Goal: Task Accomplishment & Management: Use online tool/utility

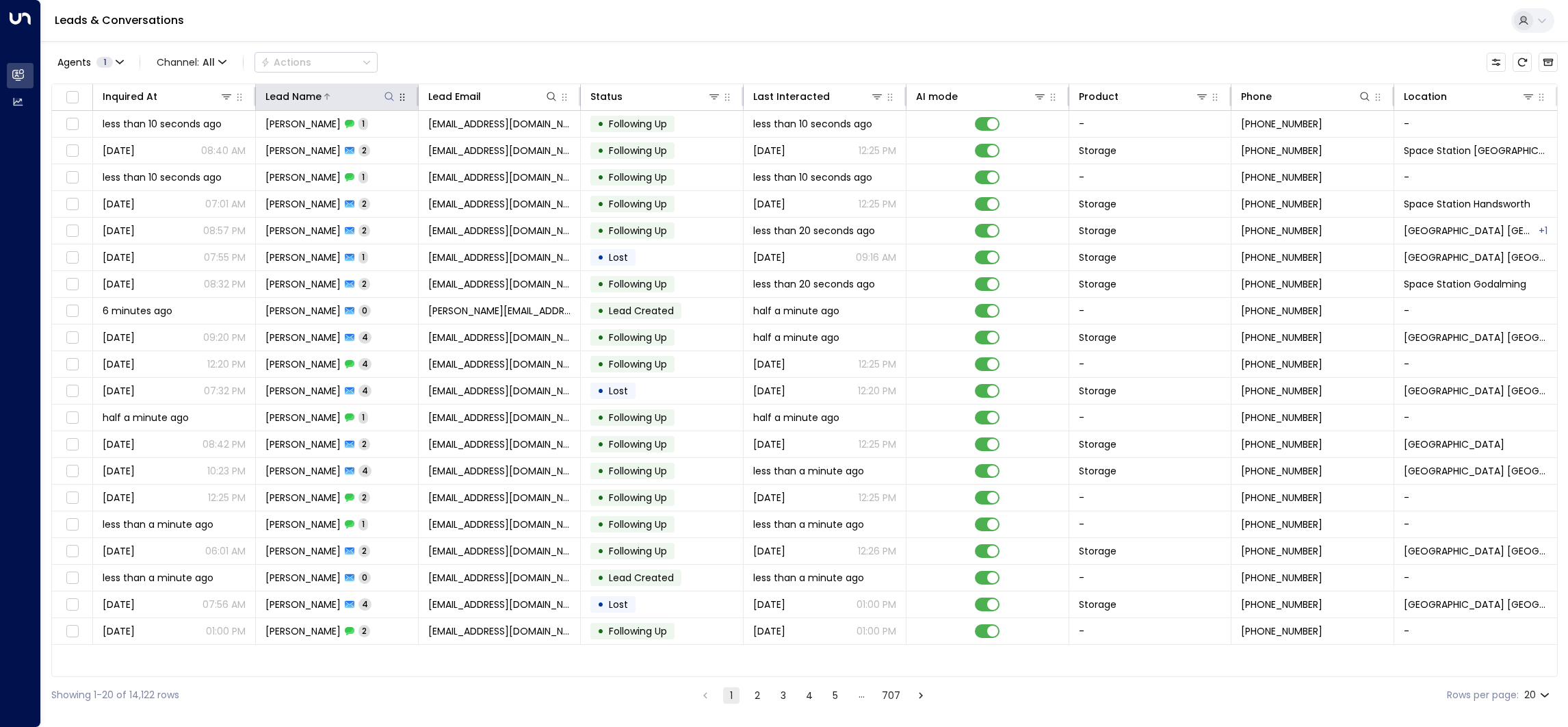
click at [384, 89] on div "Lead Name" at bounding box center [330, 97] width 130 height 16
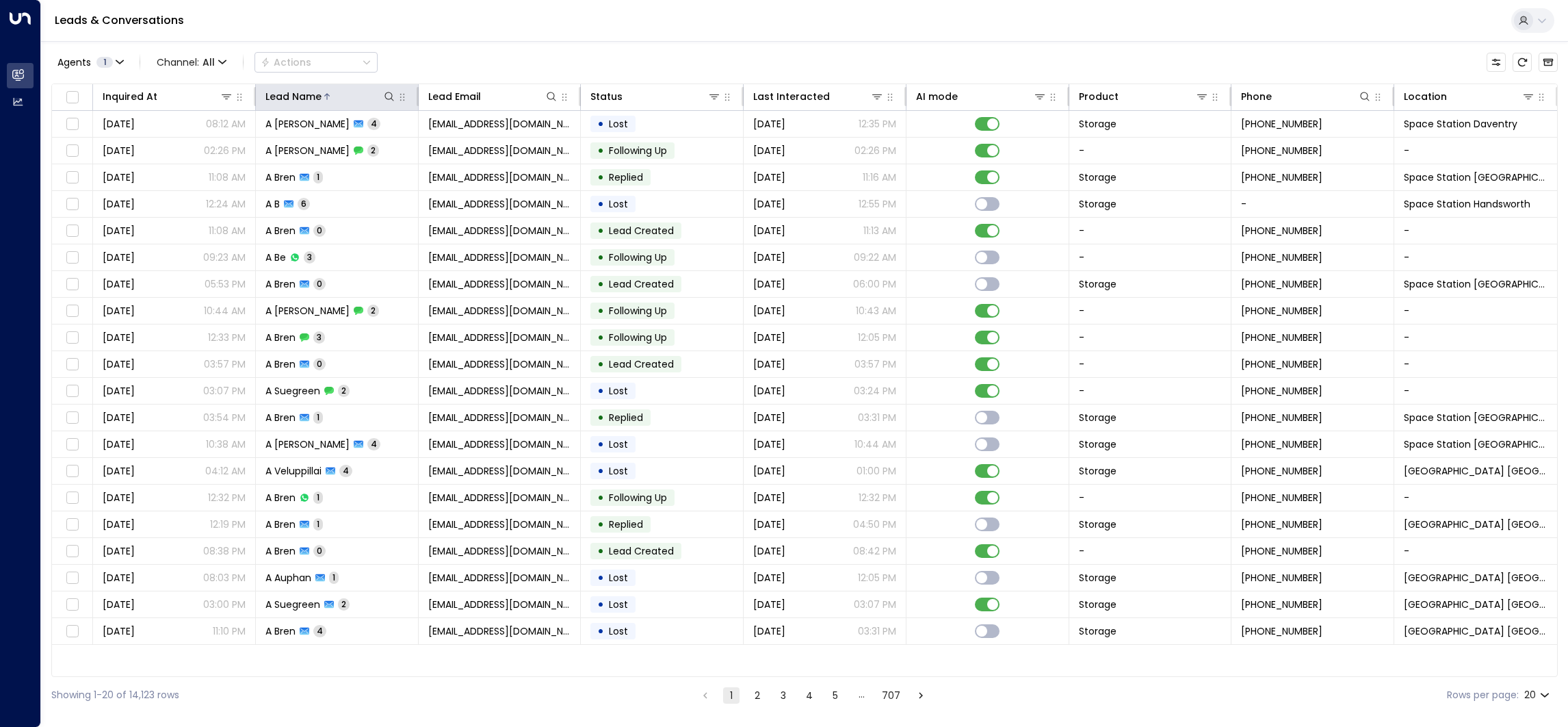
click at [334, 86] on th "Lead Name" at bounding box center [337, 98] width 163 height 27
click at [332, 91] on div at bounding box center [359, 96] width 74 height 13
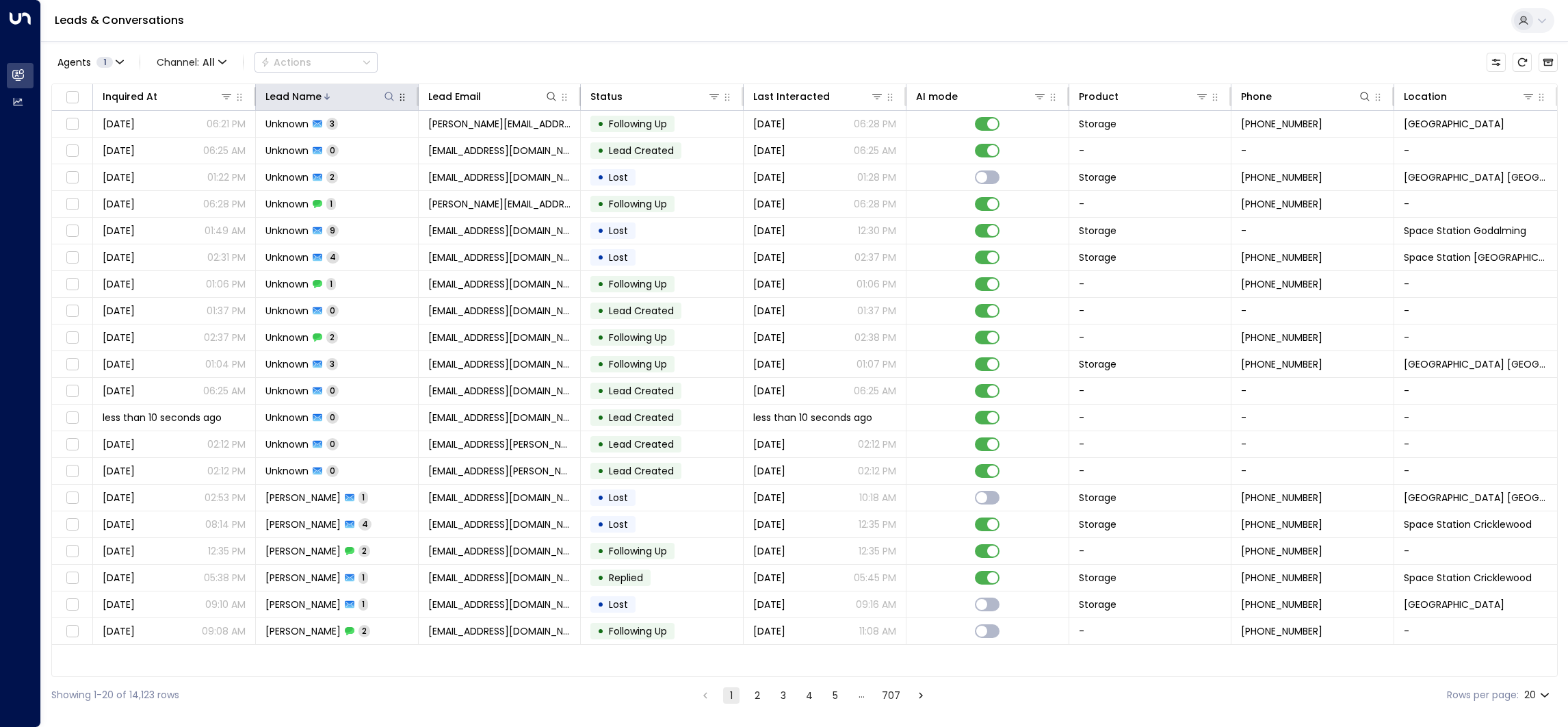
click at [389, 100] on icon at bounding box center [389, 96] width 11 height 11
click at [408, 146] on input "text" at bounding box center [389, 146] width 189 height 25
type input "**********"
click at [473, 60] on div "Agents 1 Channel: All Actions" at bounding box center [804, 62] width 1506 height 29
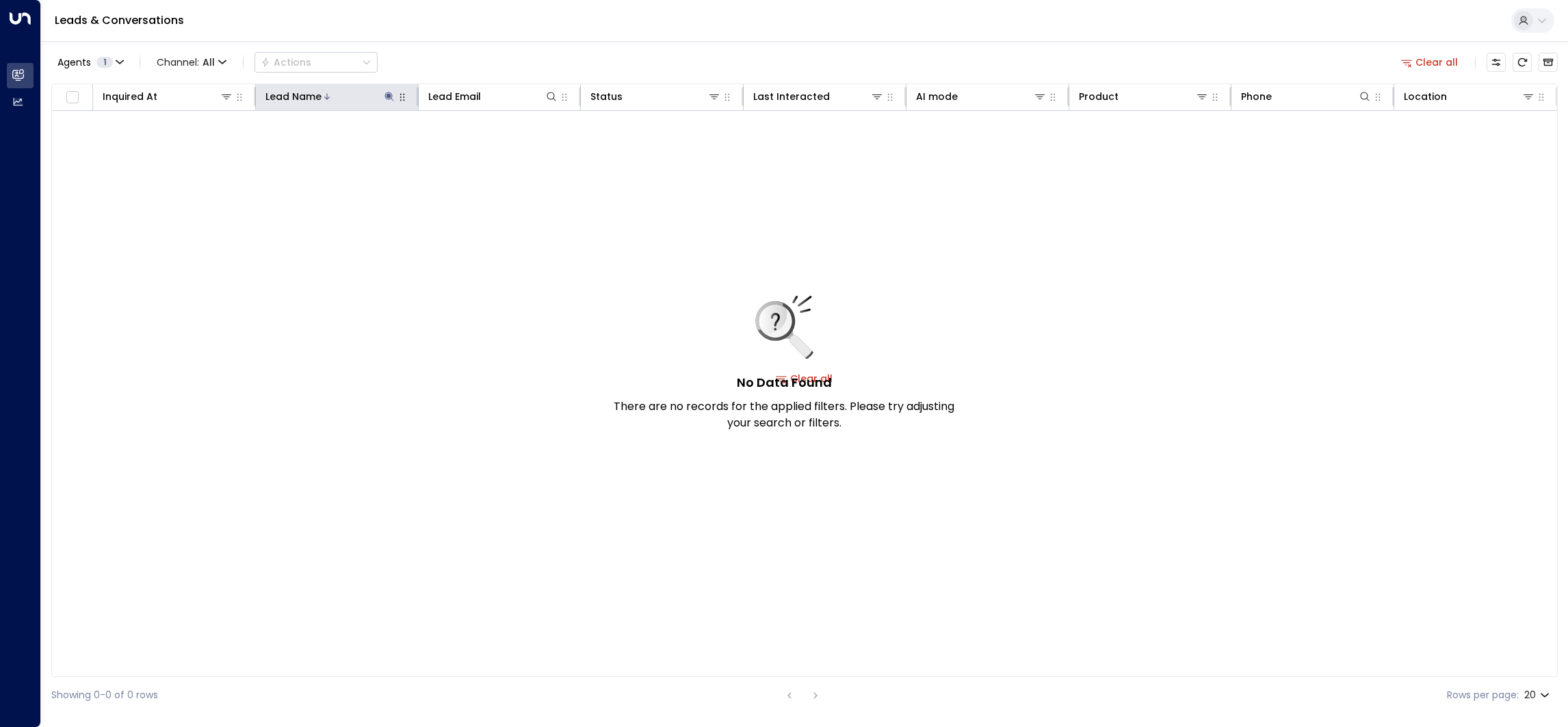
click at [384, 98] on icon at bounding box center [389, 96] width 11 height 11
drag, startPoint x: 319, startPoint y: 145, endPoint x: 258, endPoint y: 145, distance: 61.0
click at [258, 145] on body "**********" at bounding box center [784, 356] width 1568 height 713
type input "*"
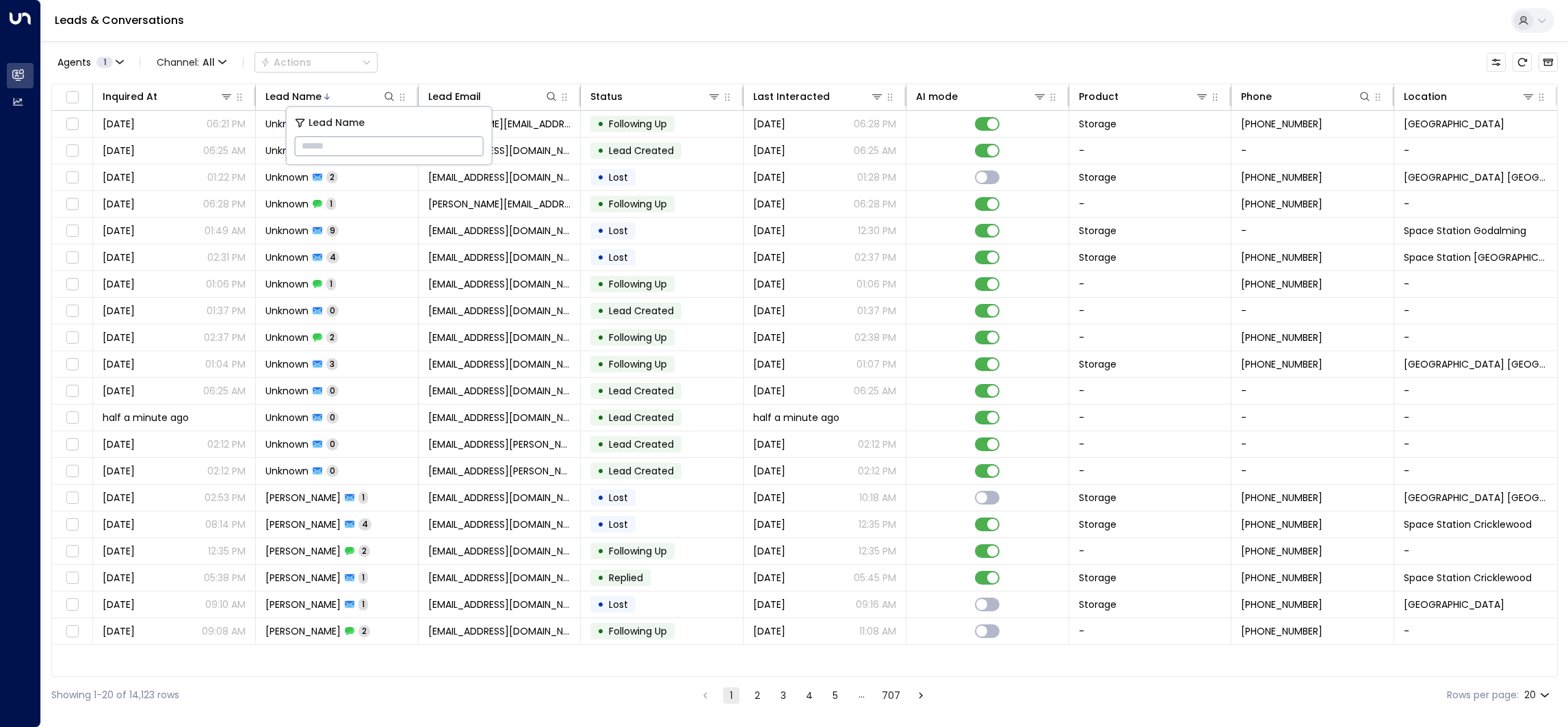
click at [425, 24] on div "Leads & Conversations" at bounding box center [804, 21] width 1526 height 42
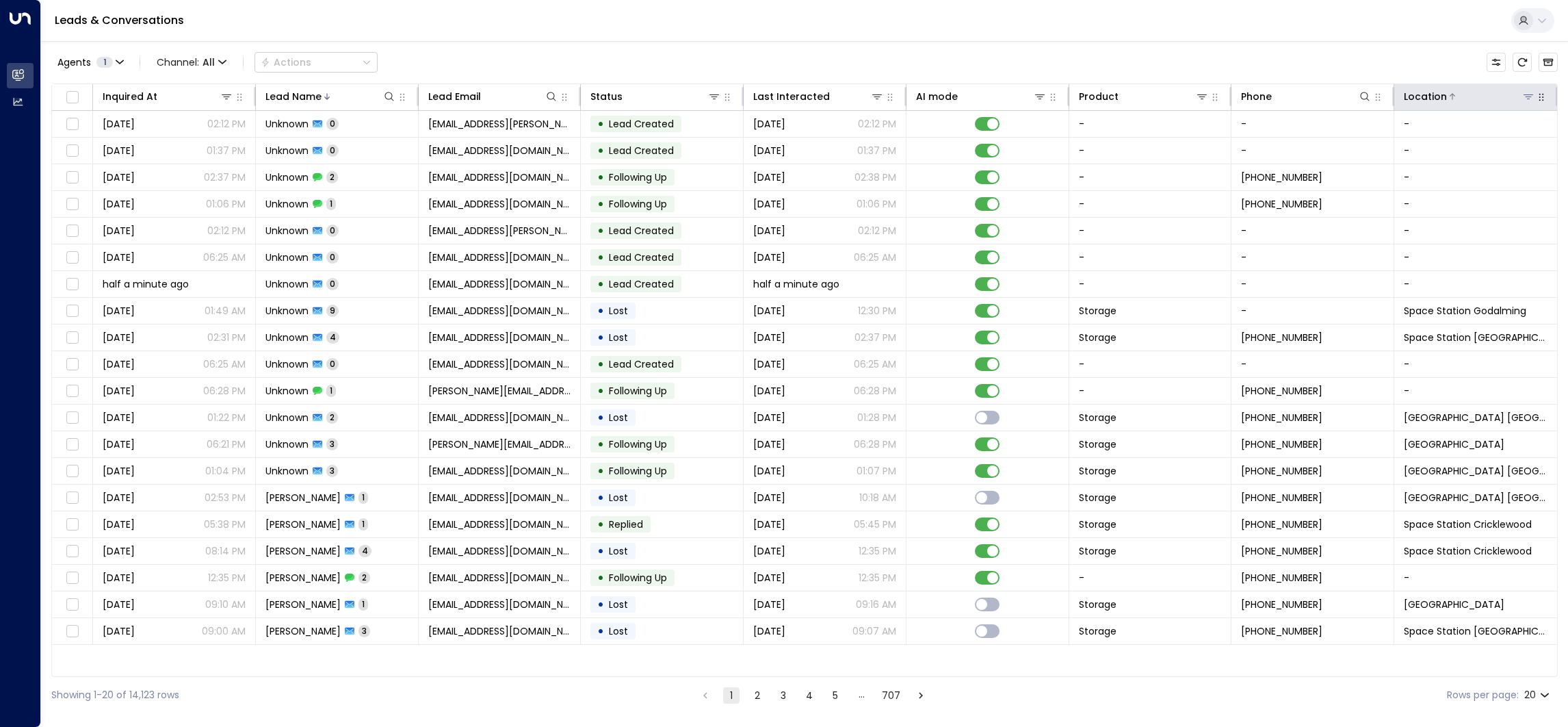
click at [1526, 97] on icon at bounding box center [1528, 96] width 11 height 11
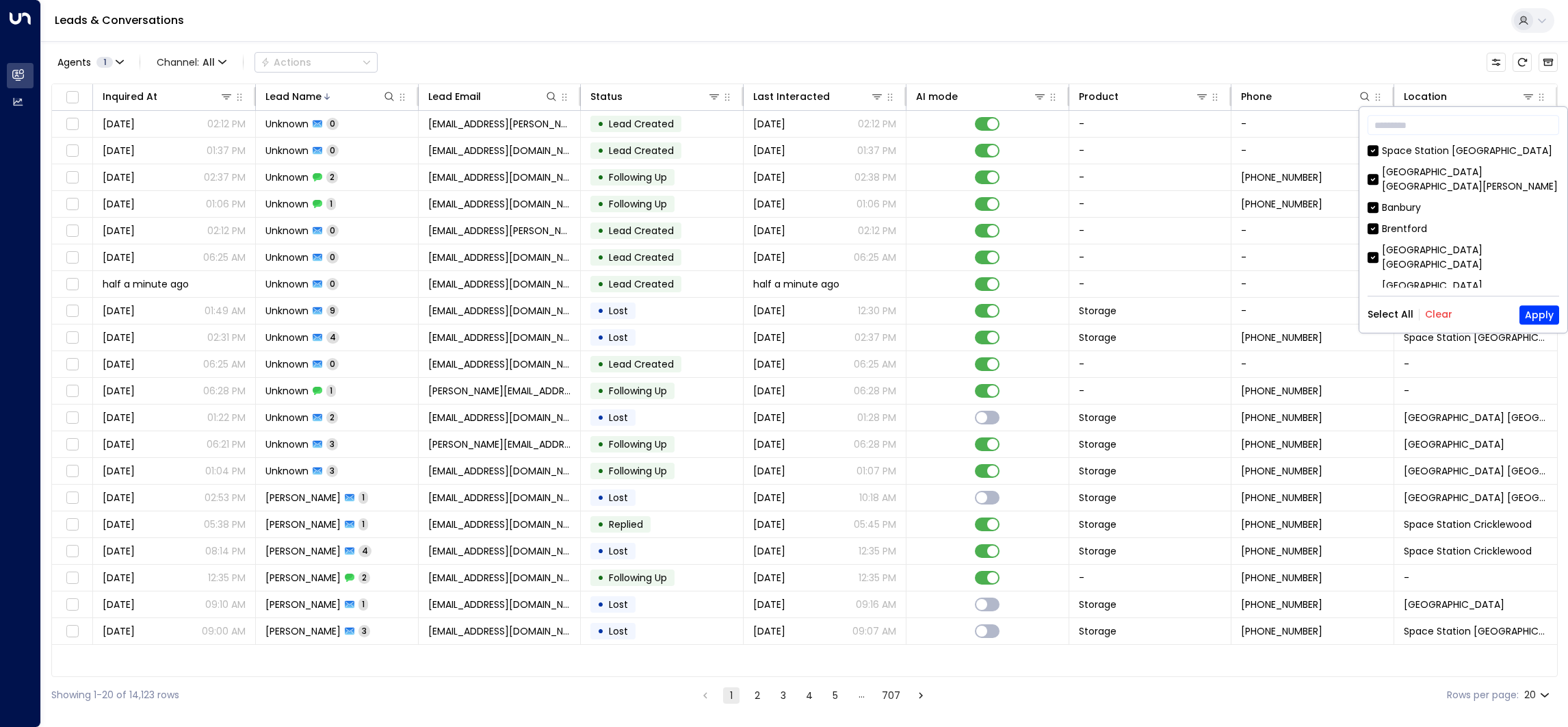
click at [1438, 310] on button "Clear" at bounding box center [1438, 314] width 28 height 11
click at [1433, 261] on div "Space Station Handsworth" at bounding box center [1445, 268] width 127 height 14
click at [1538, 314] on button "Apply" at bounding box center [1538, 315] width 39 height 19
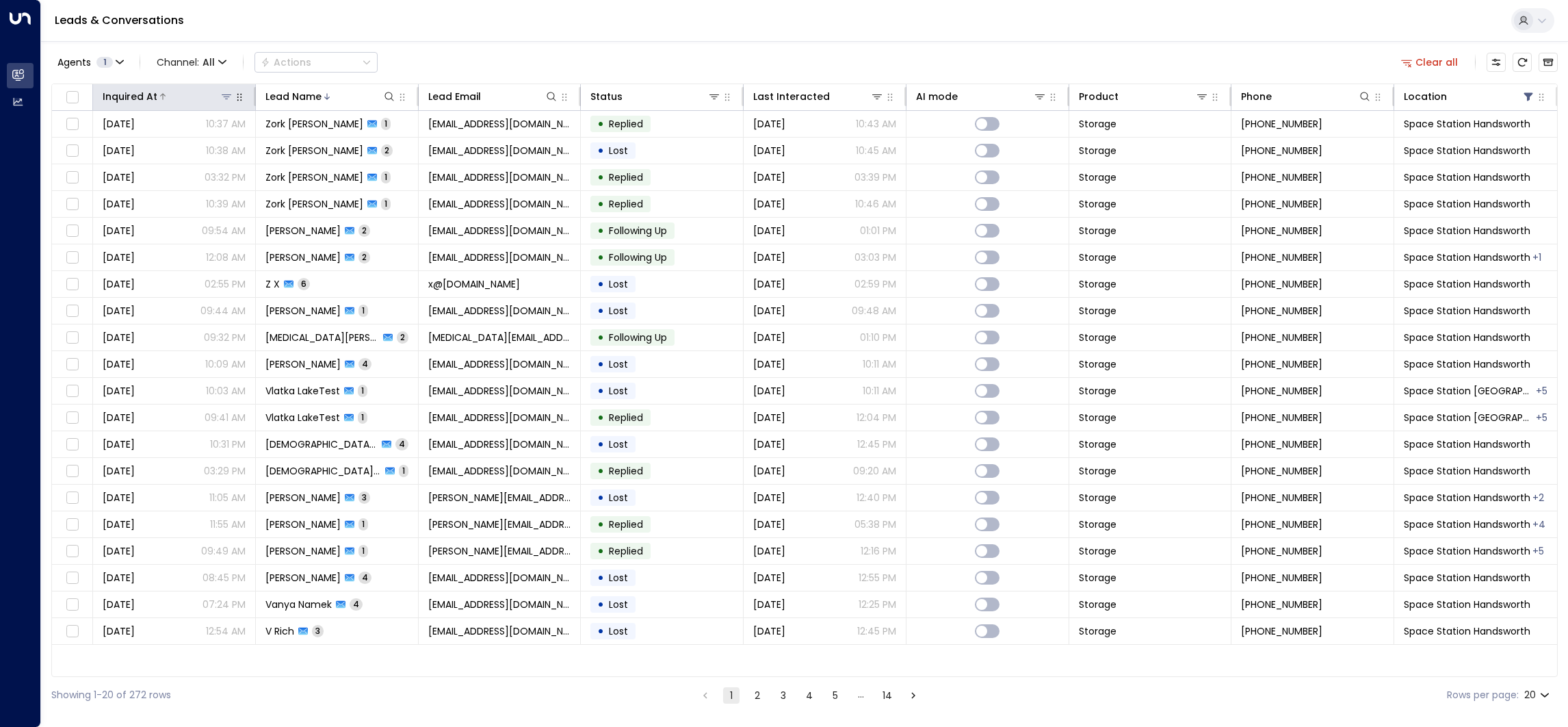
click at [150, 99] on div "Inquired At" at bounding box center [130, 97] width 54 height 16
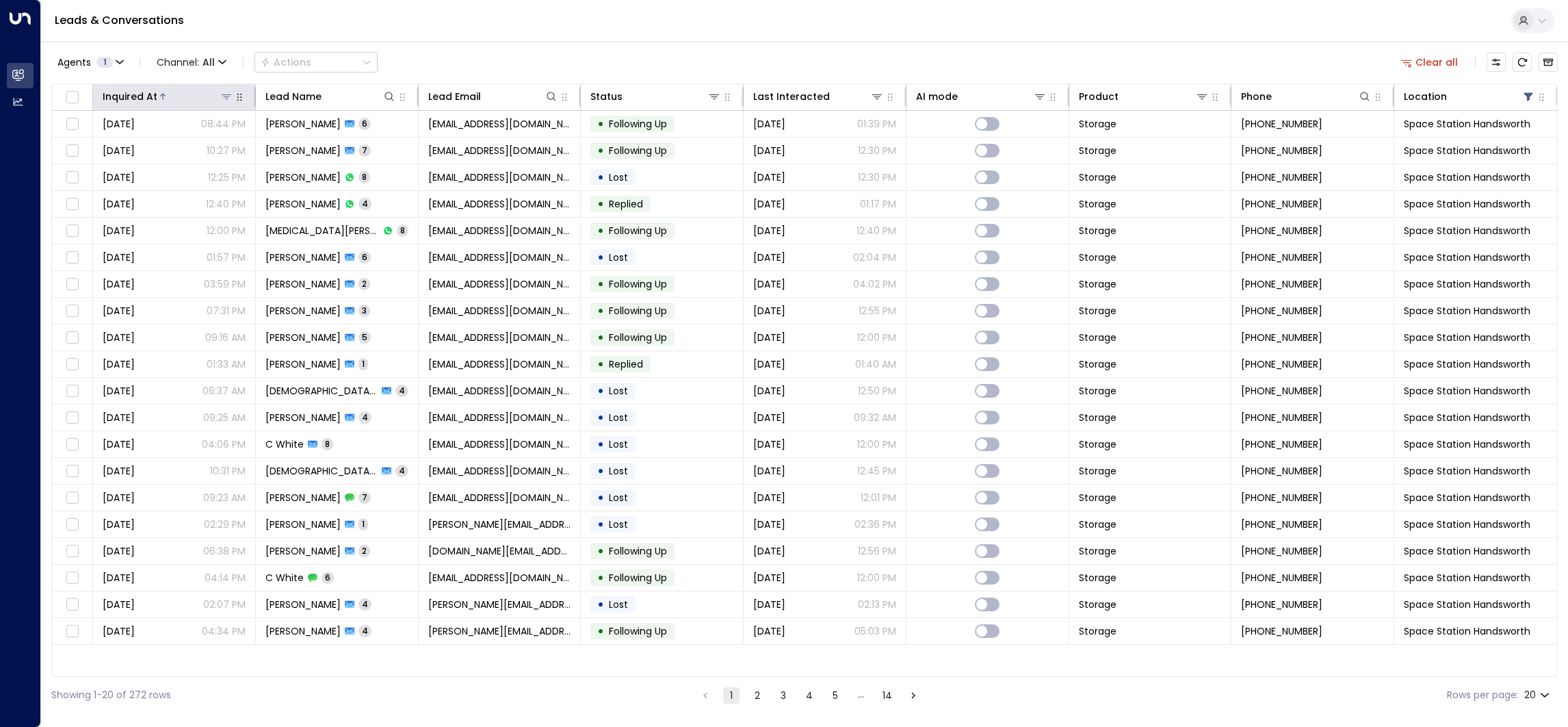
click at [176, 101] on div at bounding box center [195, 96] width 76 height 13
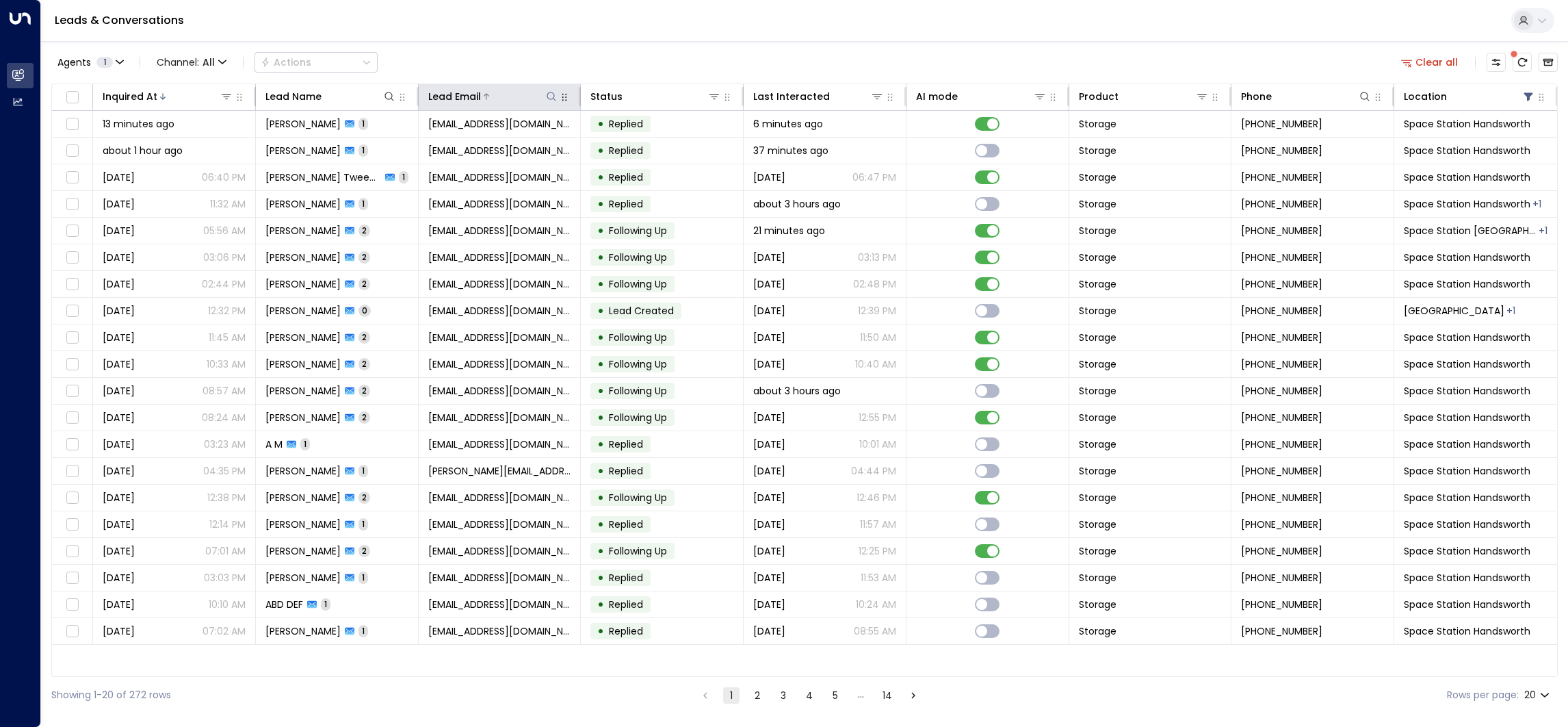
click at [544, 97] on button at bounding box center [551, 96] width 13 height 13
click at [590, 150] on input "text" at bounding box center [552, 146] width 189 height 25
type input "**********"
click at [630, 59] on div "Agents 1 Channel: All Actions Clear all" at bounding box center [804, 62] width 1506 height 29
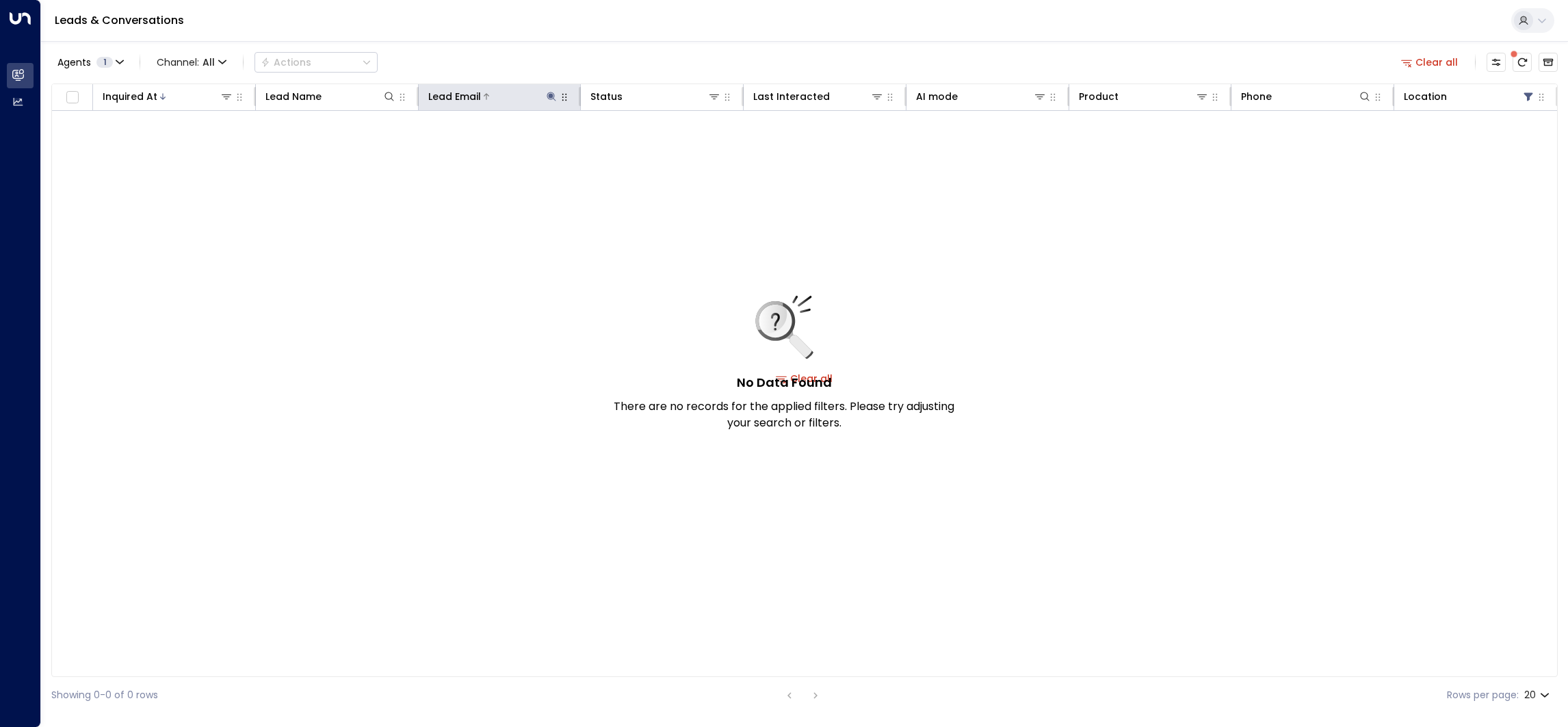
click at [549, 101] on icon at bounding box center [551, 96] width 11 height 11
click at [633, 148] on icon "button" at bounding box center [637, 146] width 11 height 11
click at [547, 99] on icon at bounding box center [551, 96] width 11 height 11
click at [637, 142] on icon "button" at bounding box center [637, 146] width 9 height 9
click at [713, 21] on div "Leads & Conversations" at bounding box center [804, 21] width 1526 height 42
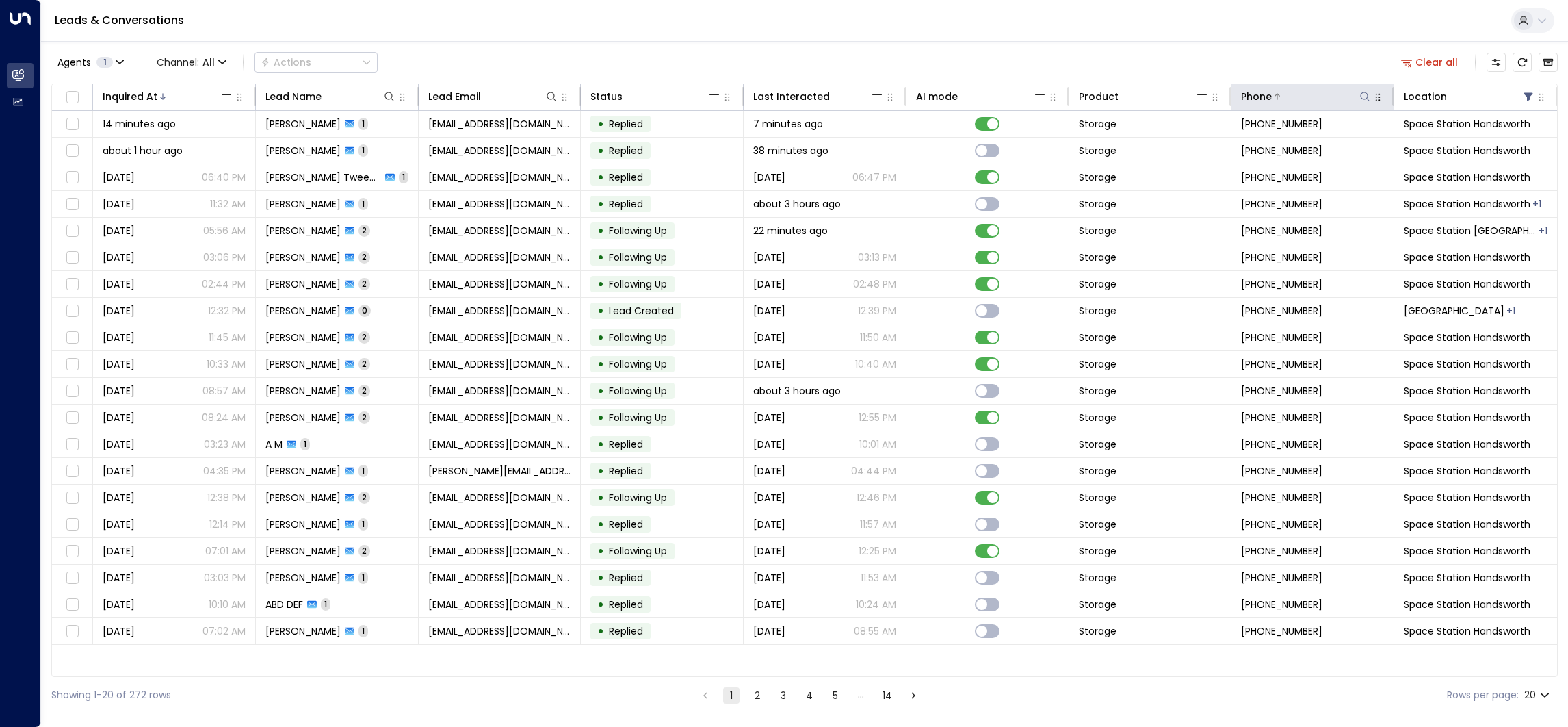
click at [1363, 96] on icon at bounding box center [1364, 96] width 11 height 11
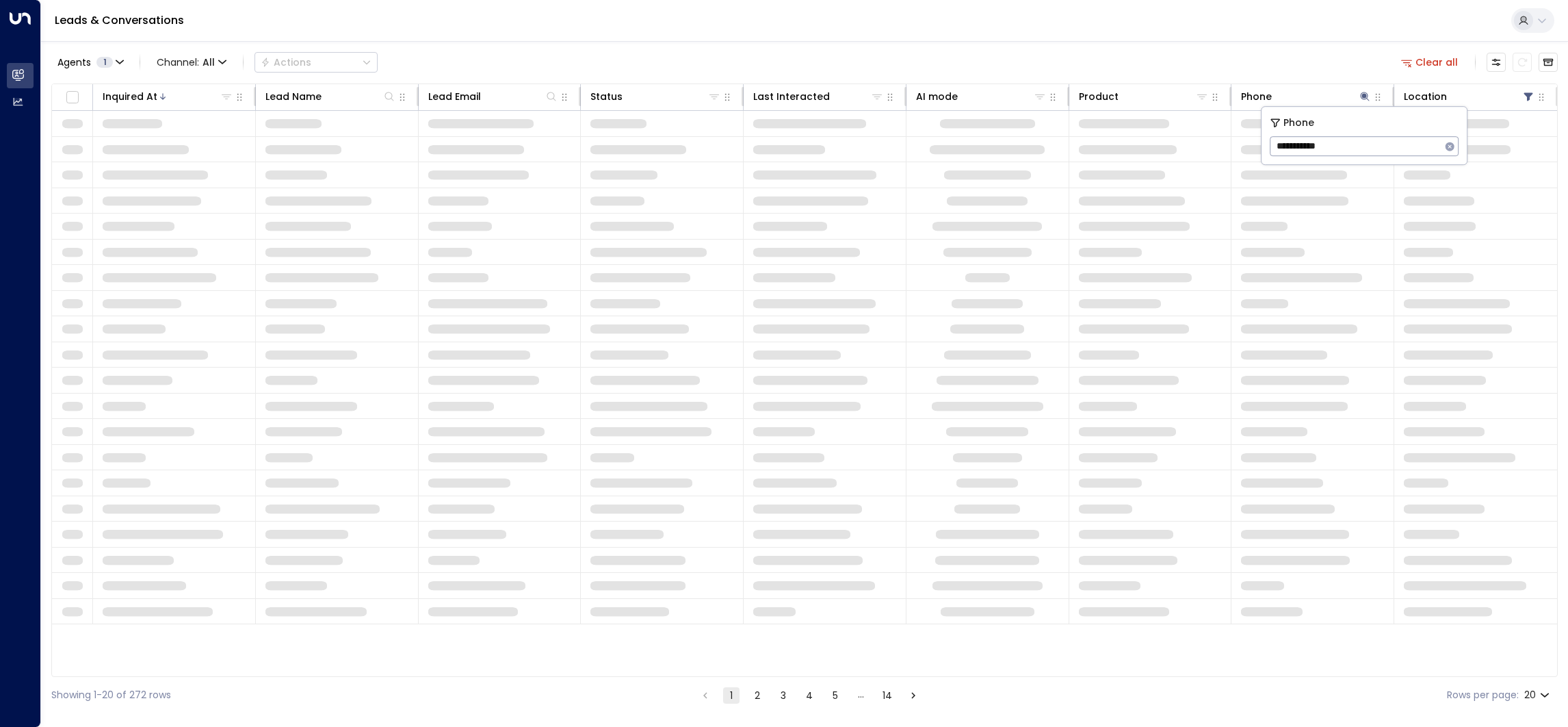
click at [1283, 142] on input "**********" at bounding box center [1355, 146] width 171 height 25
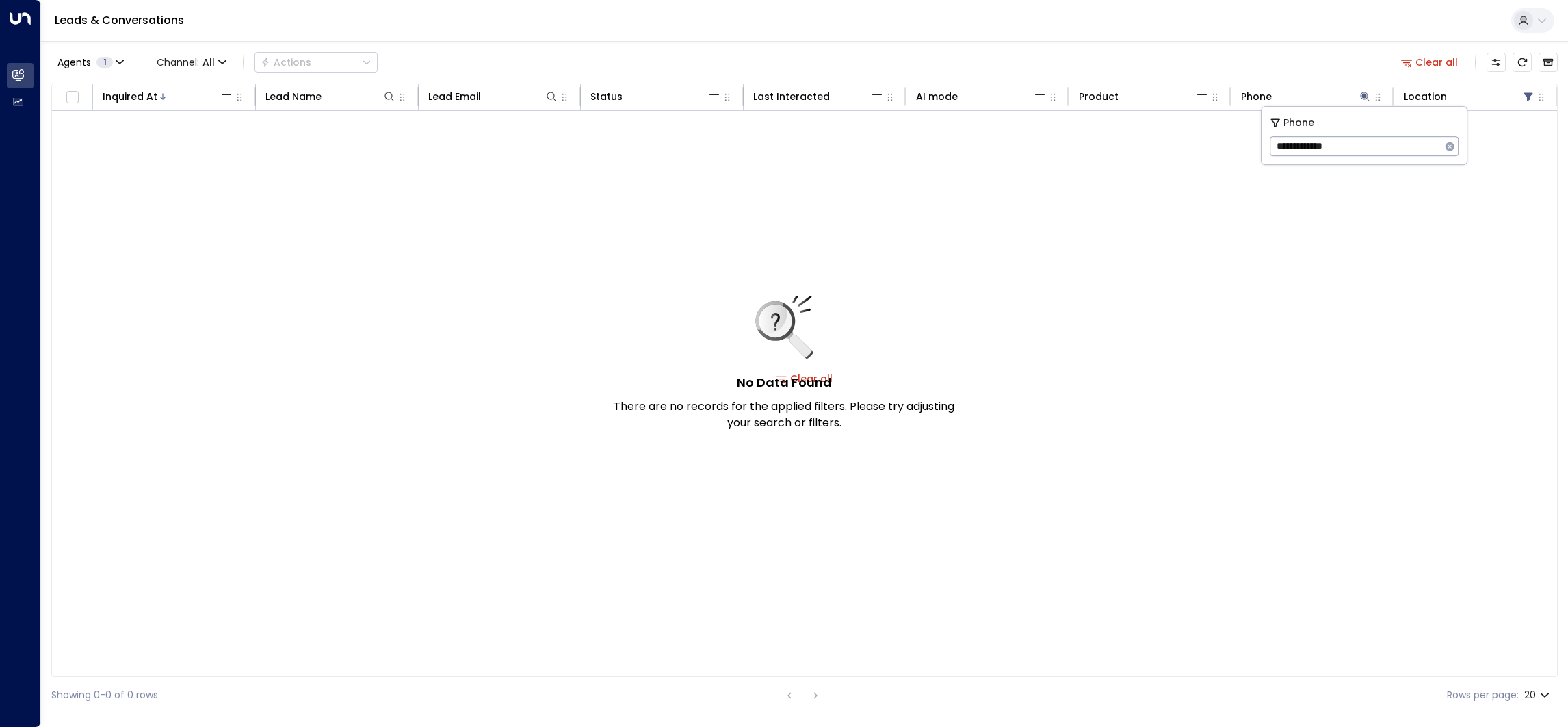
type input "**********"
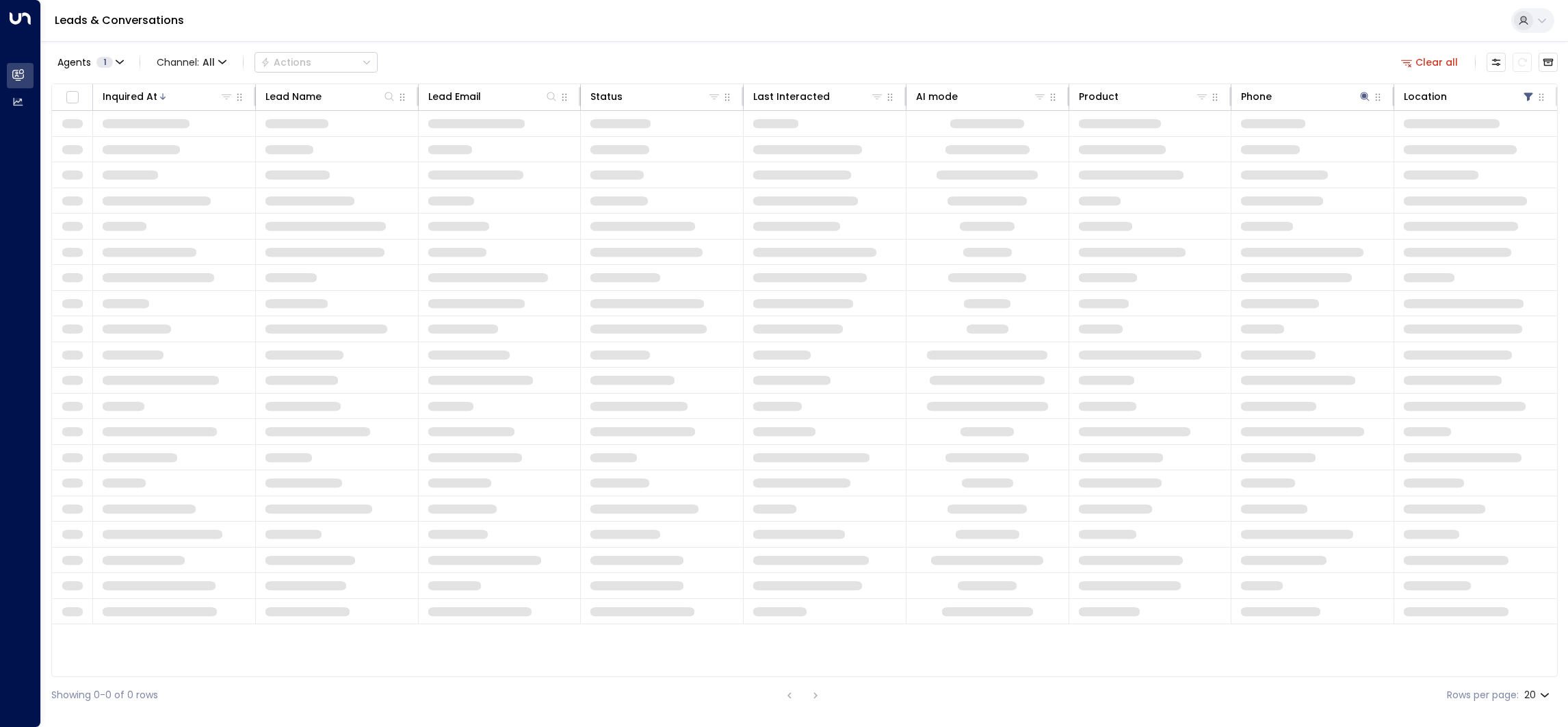
click at [1275, 42] on div "Agents 1 Channel: All Actions Clear all Inquired At Lead Name Lead Email Status…" at bounding box center [804, 377] width 1506 height 672
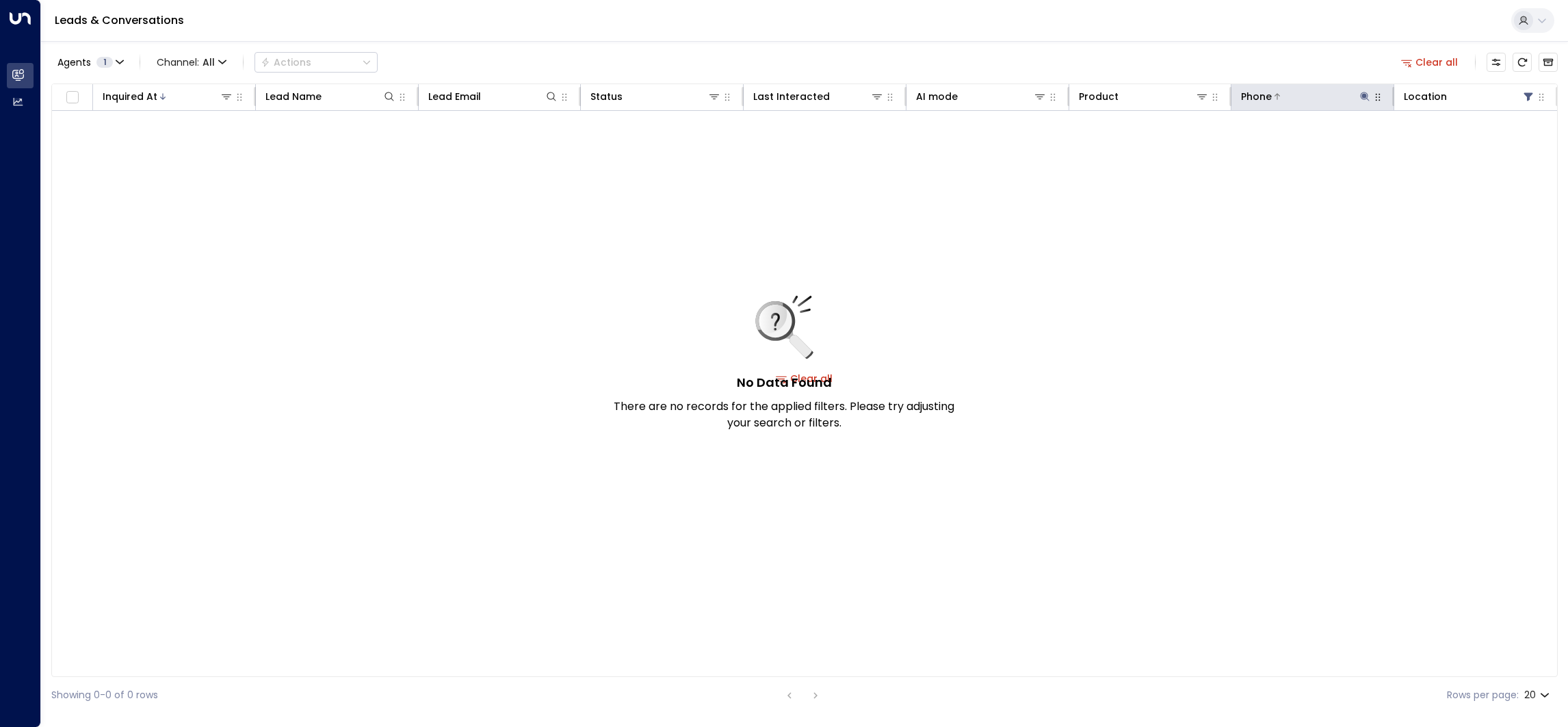
click at [1362, 97] on icon at bounding box center [1365, 96] width 9 height 9
drag, startPoint x: 1453, startPoint y: 145, endPoint x: 1434, endPoint y: 141, distance: 19.4
click at [1451, 145] on icon "button" at bounding box center [1450, 146] width 9 height 9
click at [1310, 42] on div "Agents 1 Channel: All Actions Clear all Inquired At Lead Name Lead Email Status…" at bounding box center [804, 377] width 1506 height 672
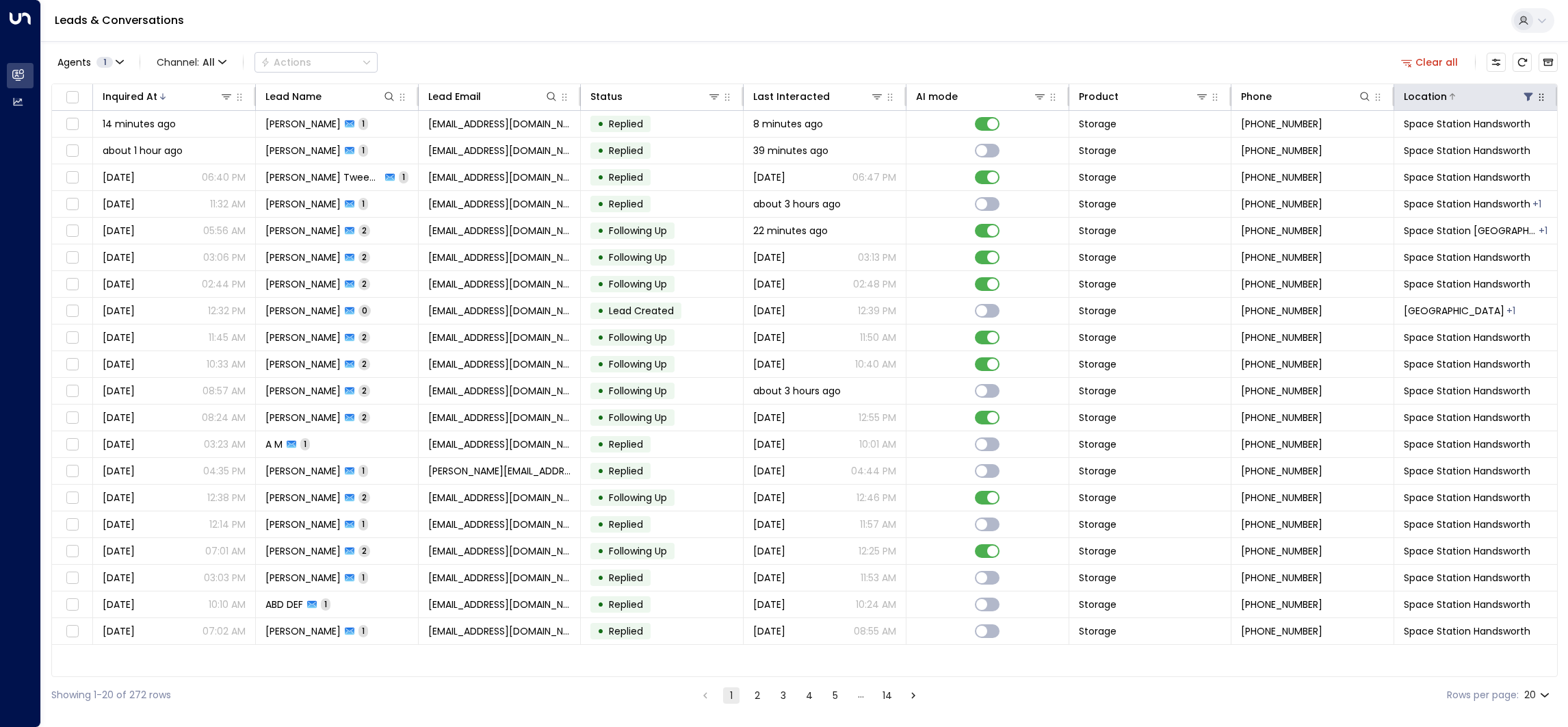
click at [1524, 96] on icon at bounding box center [1528, 96] width 11 height 11
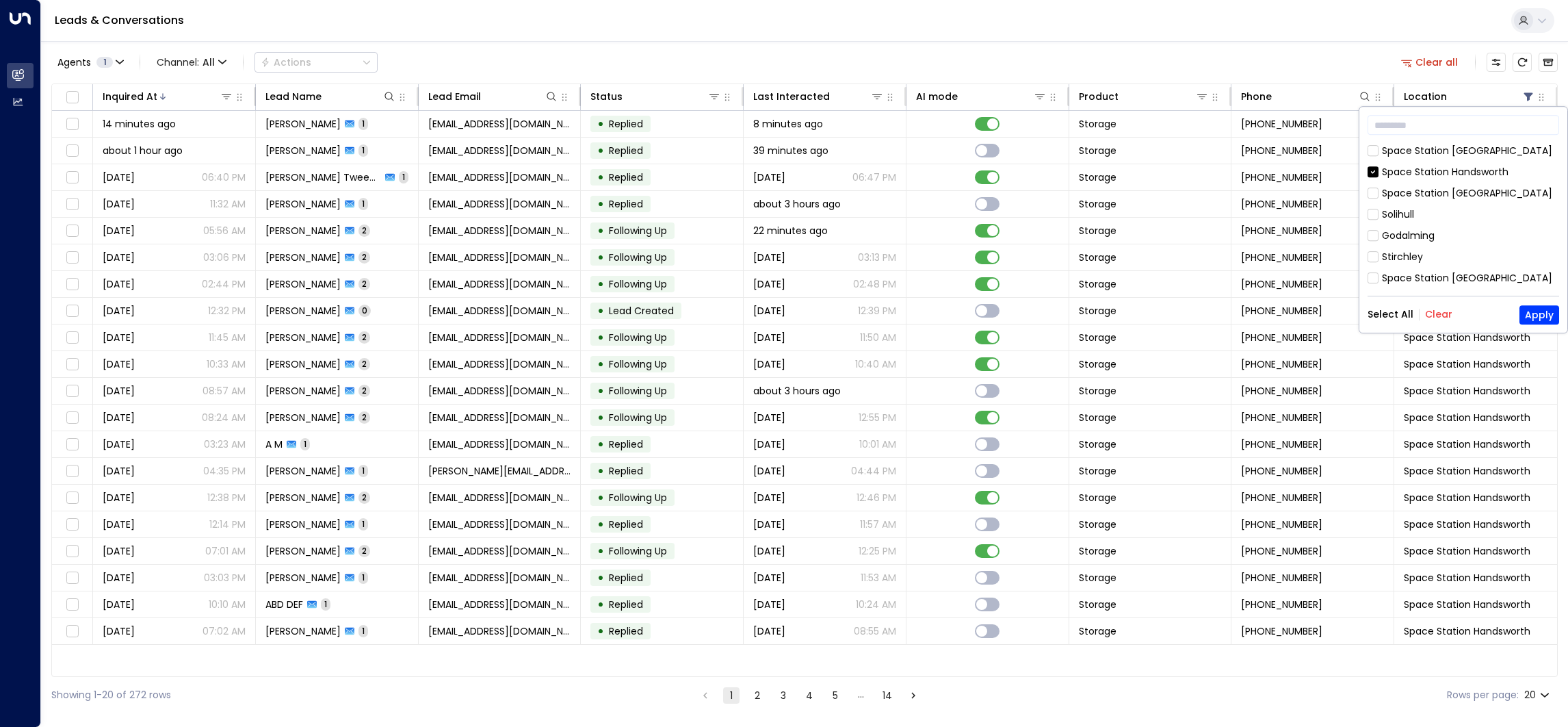
click at [1389, 315] on button "Select All" at bounding box center [1390, 314] width 46 height 11
click at [1540, 311] on button "Apply" at bounding box center [1538, 315] width 39 height 19
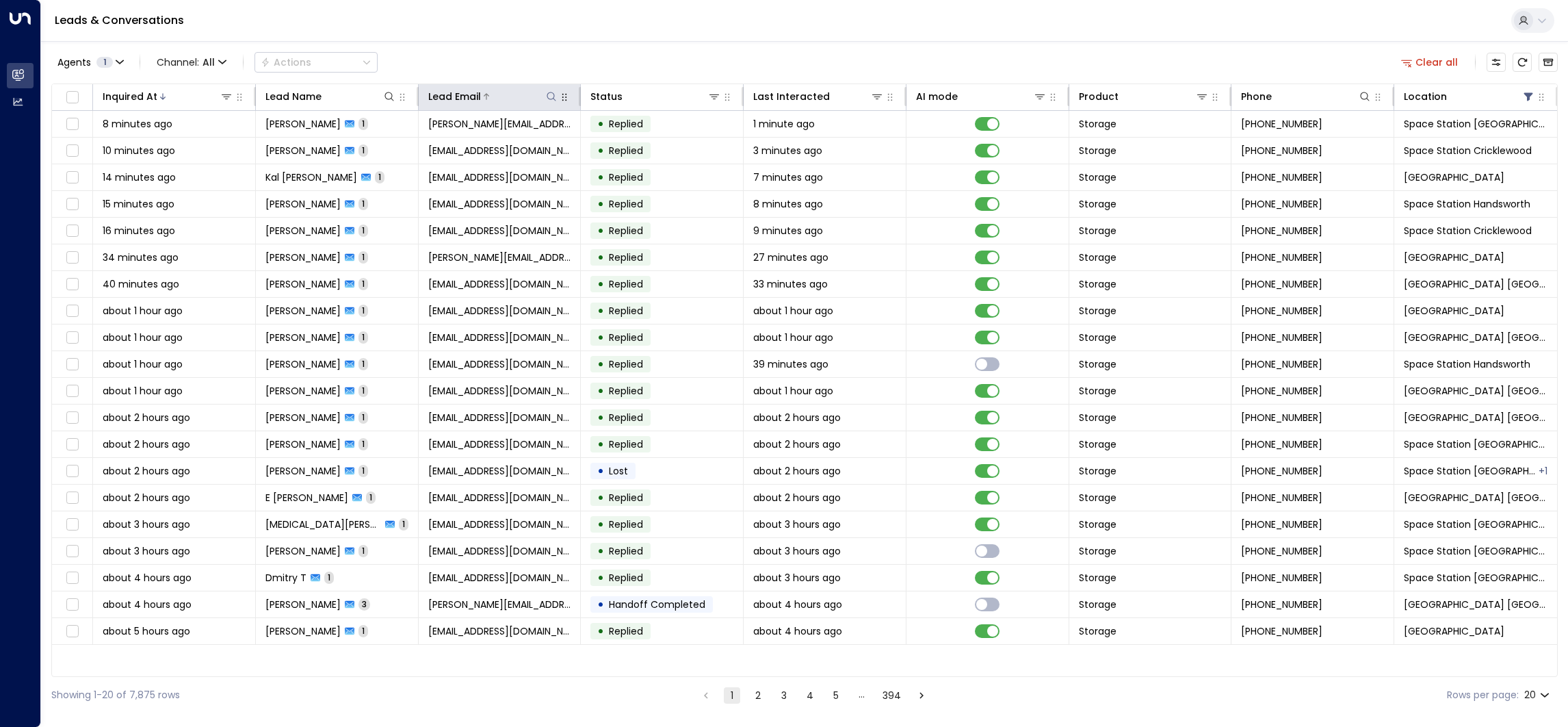
click at [551, 97] on icon at bounding box center [551, 96] width 11 height 11
click at [573, 140] on input "text" at bounding box center [552, 146] width 189 height 25
type input "**********"
click at [631, 32] on div "Leads & Conversations" at bounding box center [804, 21] width 1526 height 42
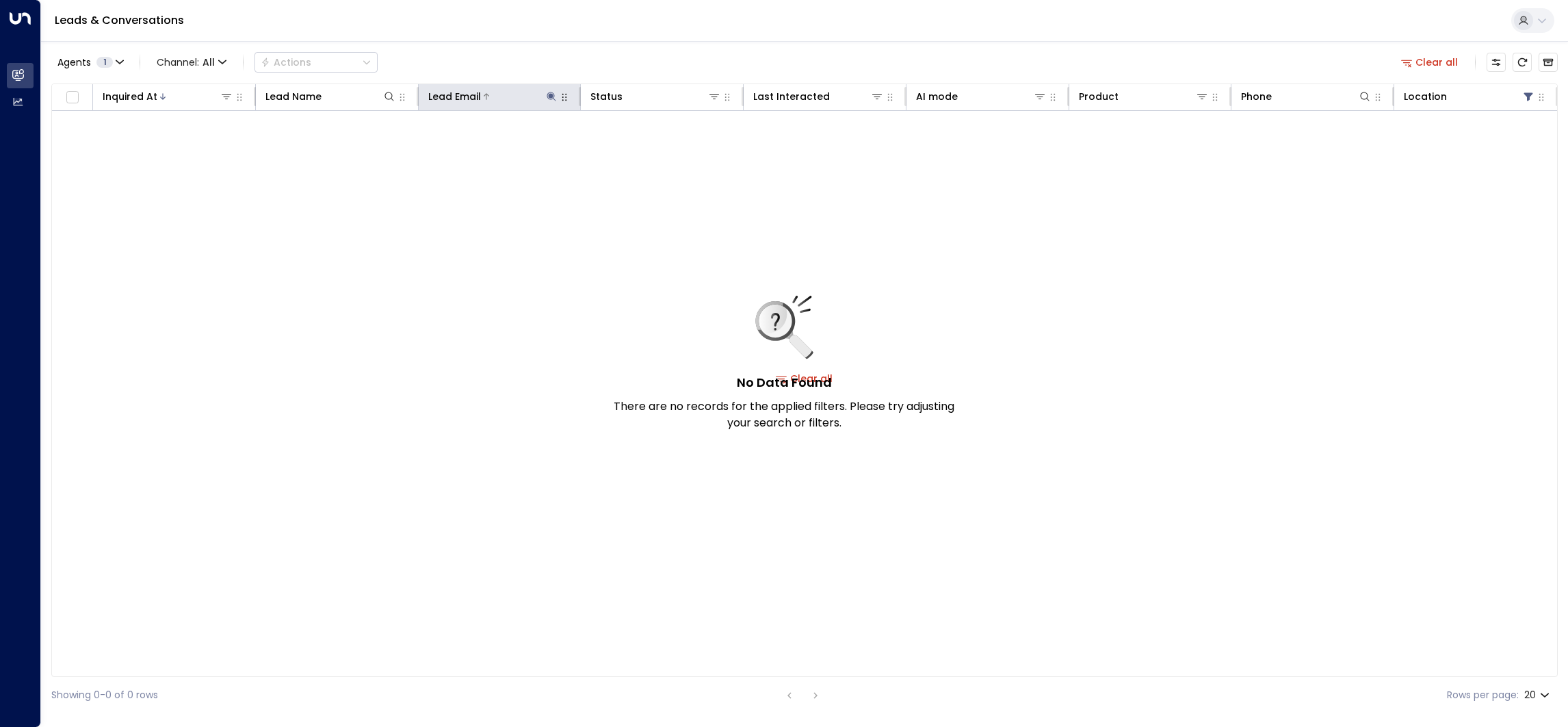
click at [549, 96] on icon at bounding box center [552, 96] width 9 height 9
type input "*"
click at [589, 42] on div "Agents 1 Channel: All Actions Clear all Inquired At Lead Name Lead Email Status…" at bounding box center [804, 377] width 1506 height 672
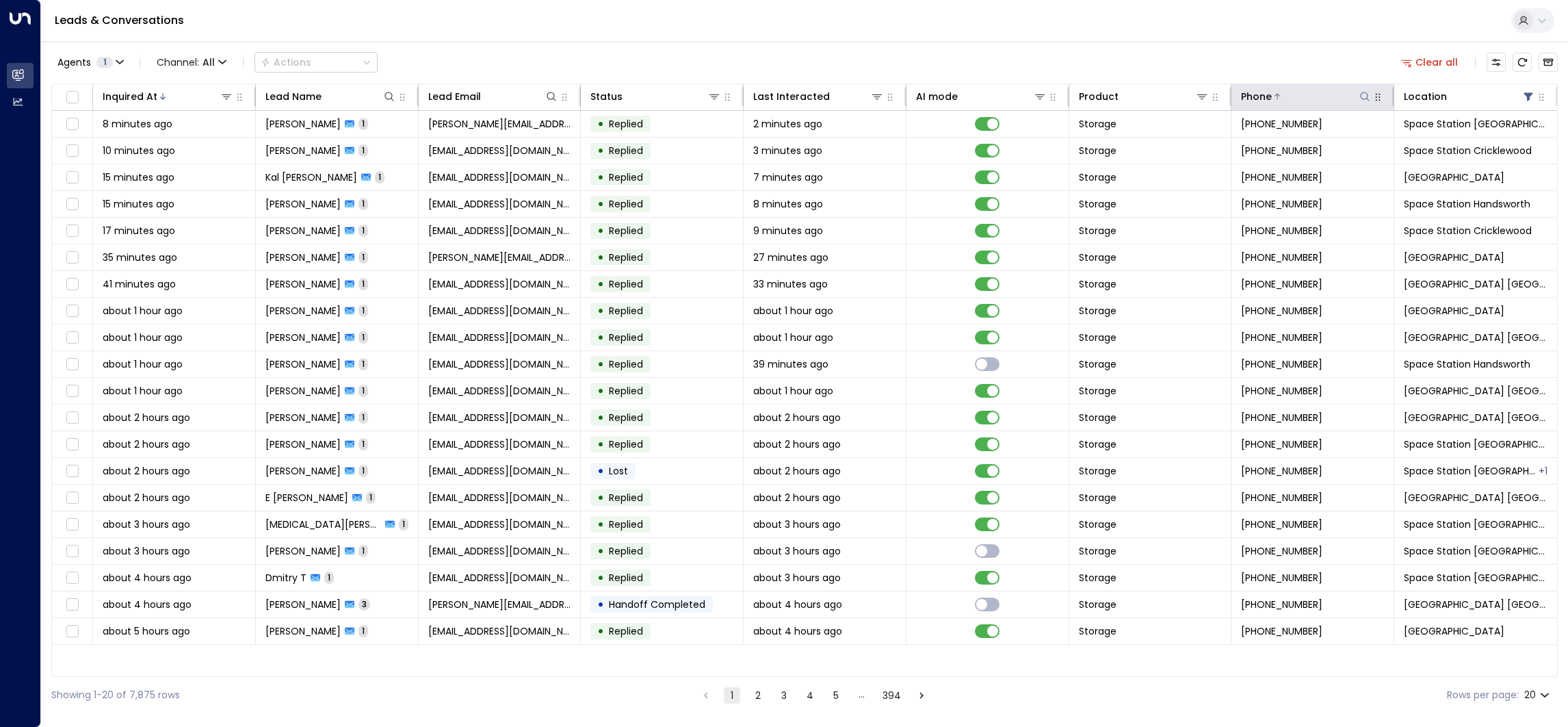
click at [1369, 96] on icon at bounding box center [1364, 96] width 11 height 11
click at [1340, 138] on input "text" at bounding box center [1364, 146] width 189 height 25
click at [1282, 145] on input "**********" at bounding box center [1355, 146] width 171 height 25
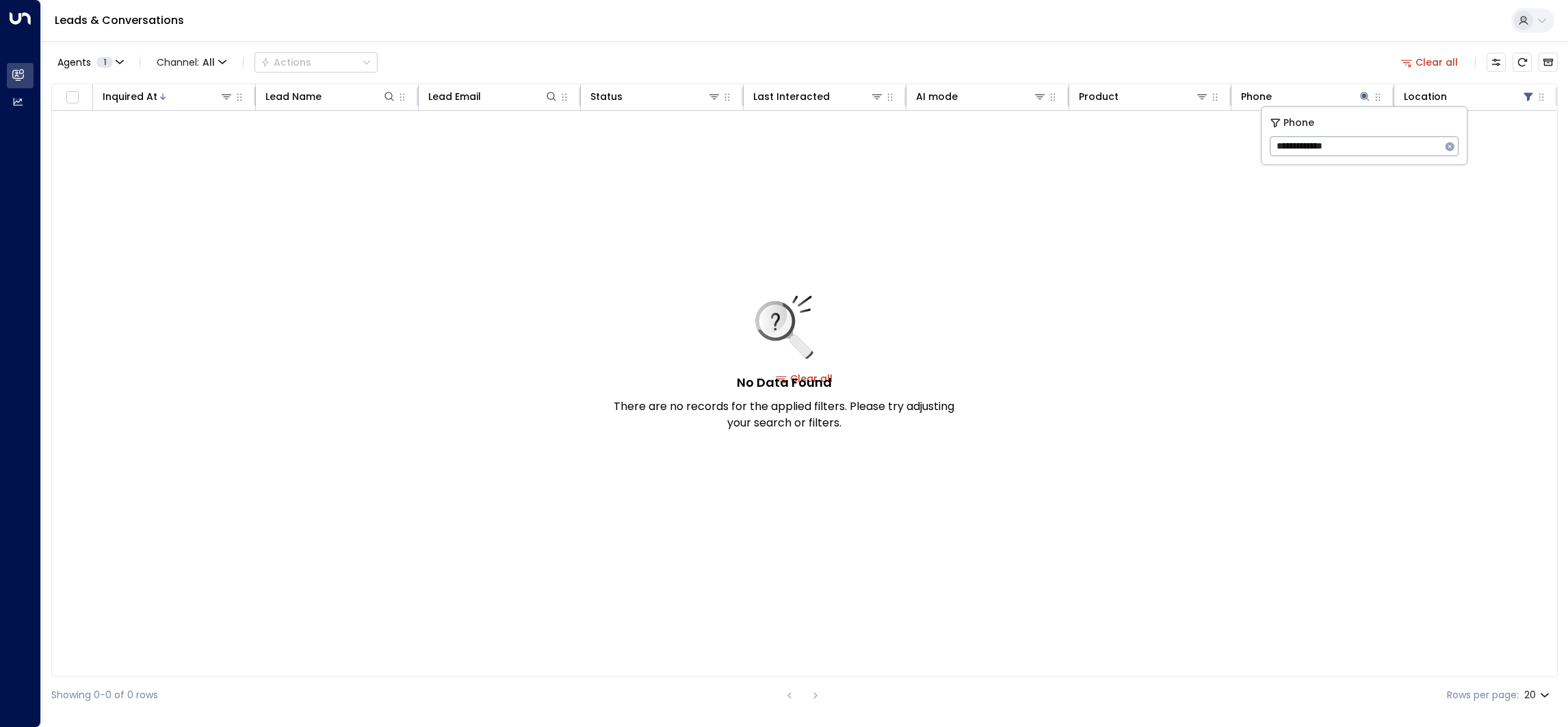
type input "**********"
click at [1218, 208] on div "No Data Found There are no records for the applied filters. Please try adjustin…" at bounding box center [804, 378] width 1505 height 535
click at [1532, 97] on icon at bounding box center [1528, 96] width 11 height 11
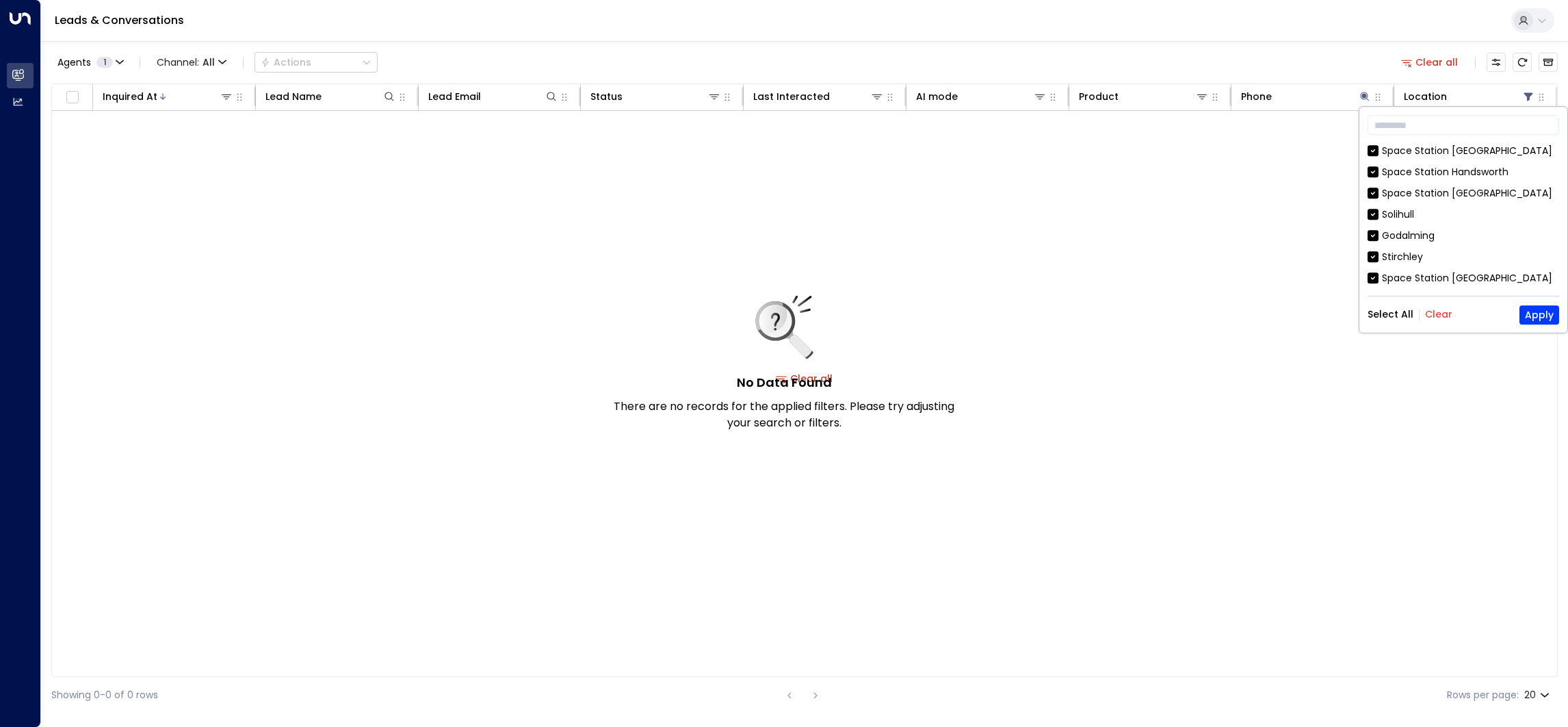
click at [1465, 377] on div "No Data Found There are no records for the applied filters. Please try adjustin…" at bounding box center [804, 378] width 1505 height 535
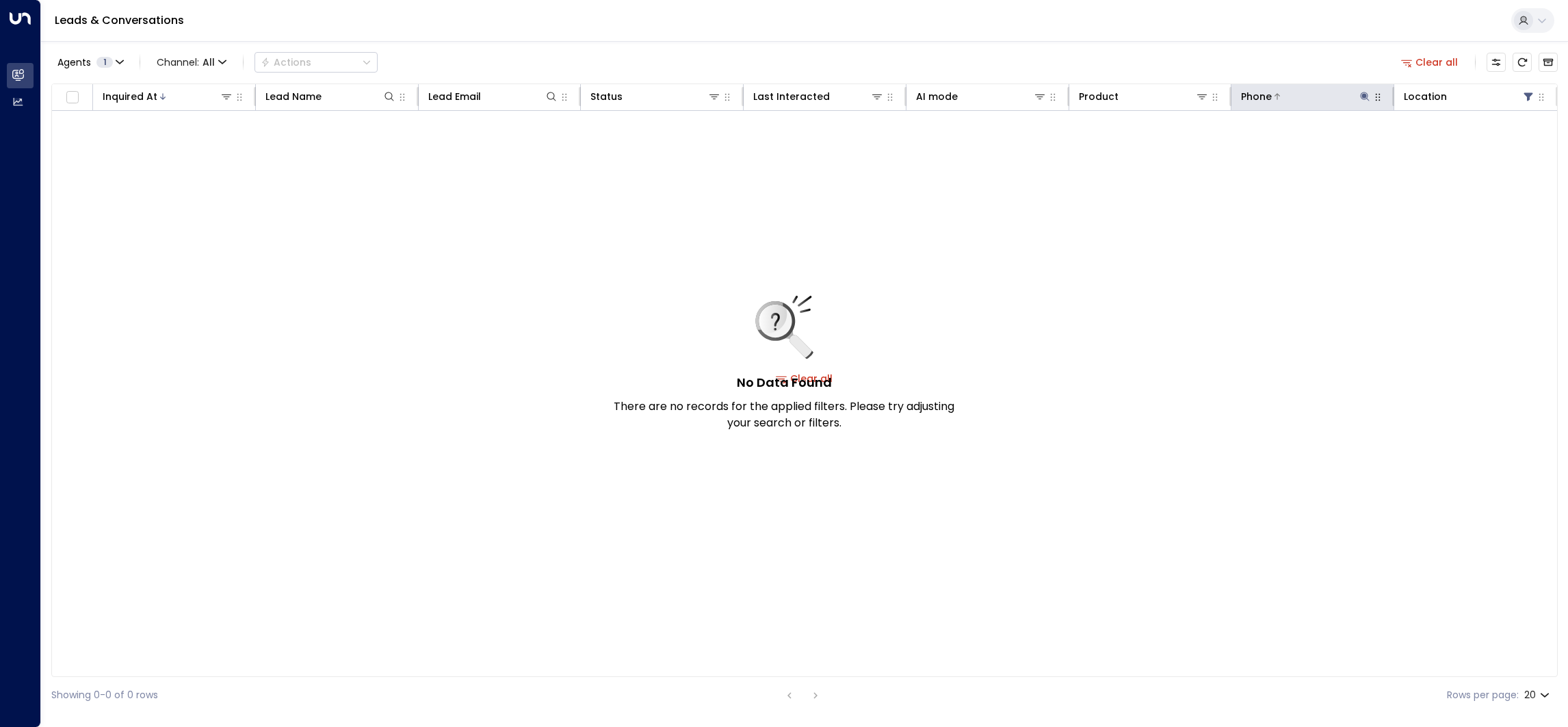
click at [1366, 94] on icon at bounding box center [1365, 96] width 9 height 9
click at [1360, 93] on icon at bounding box center [1365, 96] width 9 height 9
click at [1447, 145] on icon "button" at bounding box center [1450, 146] width 9 height 9
click at [1294, 45] on div "Agents 1 Channel: All Actions Clear all Inquired At Lead Name Lead Email Status…" at bounding box center [804, 377] width 1506 height 672
